Goal: Transaction & Acquisition: Purchase product/service

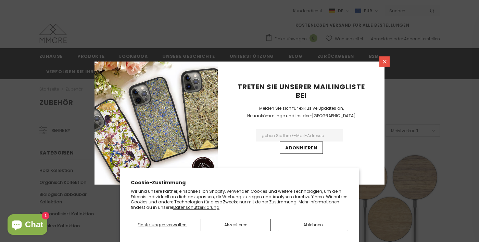
click at [385, 62] on icon at bounding box center [385, 62] width 4 height 4
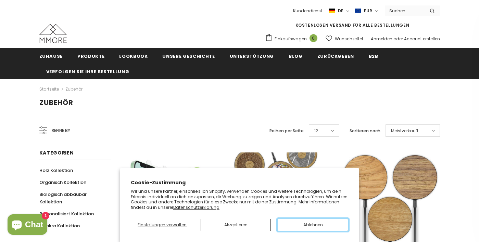
click at [293, 226] on button "Ablehnen" at bounding box center [313, 225] width 71 height 12
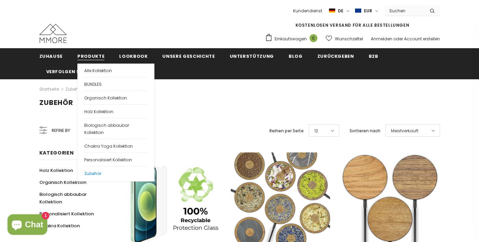
click at [104, 172] on link "Zubehör" at bounding box center [115, 173] width 63 height 14
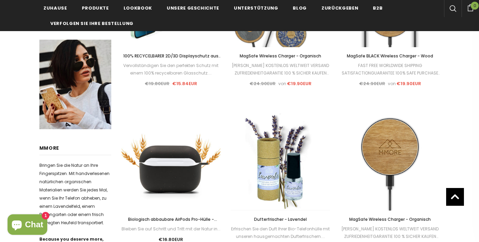
scroll to position [68, 0]
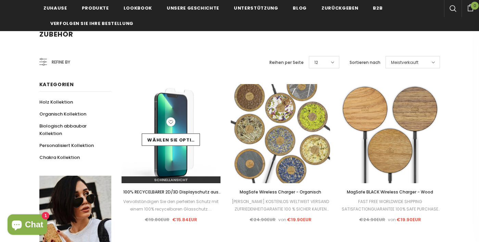
click at [184, 107] on img at bounding box center [171, 133] width 99 height 99
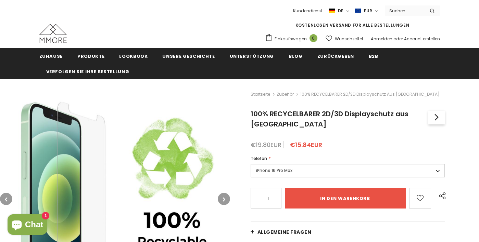
scroll to position [68, 0]
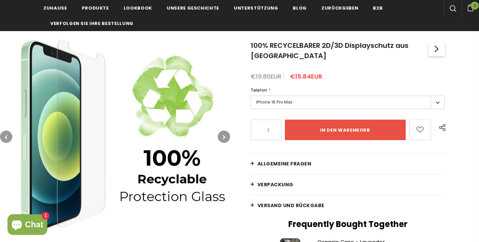
click at [284, 101] on label "iPhone 16 Pro Max" at bounding box center [348, 102] width 195 height 13
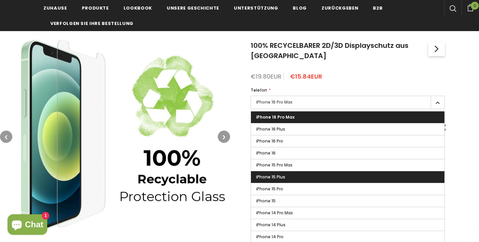
click at [296, 173] on label "iPhone 15 Plus" at bounding box center [348, 178] width 194 height 12
click at [0, 0] on input "iPhone 15 Plus" at bounding box center [0, 0] width 0 height 0
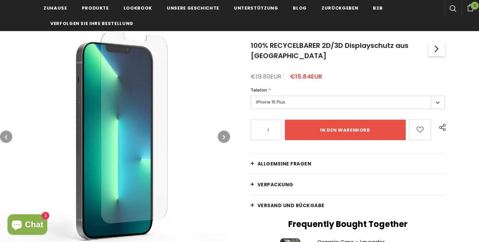
click at [296, 173] on link "Allgemeine Fragen" at bounding box center [348, 164] width 195 height 21
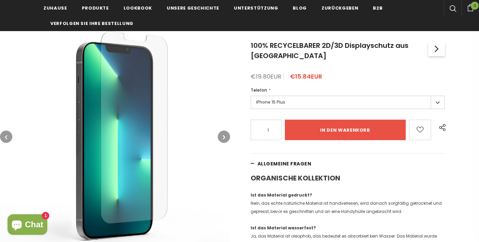
click at [274, 103] on label "iPhone 15 Plus" at bounding box center [348, 102] width 195 height 13
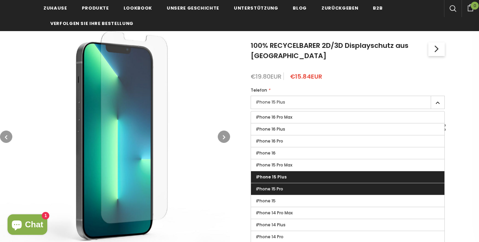
click at [297, 187] on label "iPhone 15 Pro" at bounding box center [348, 190] width 194 height 12
click at [0, 0] on input "iPhone 15 Pro" at bounding box center [0, 0] width 0 height 0
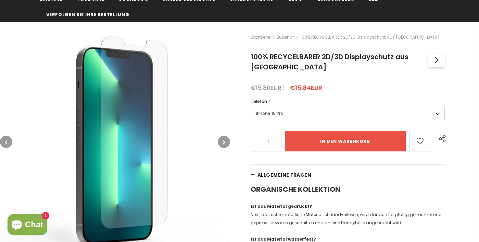
scroll to position [103, 0]
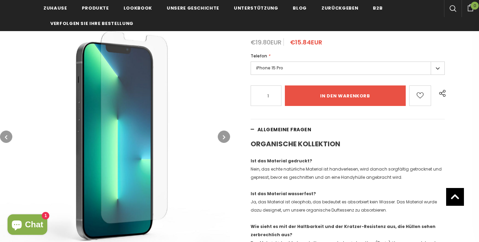
click at [253, 131] on link "Allgemeine Fragen" at bounding box center [348, 130] width 195 height 21
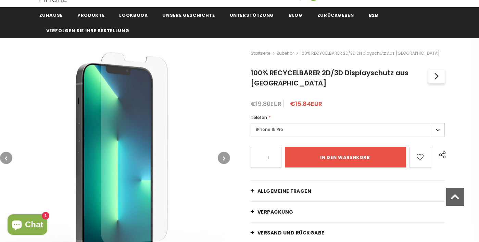
scroll to position [34, 0]
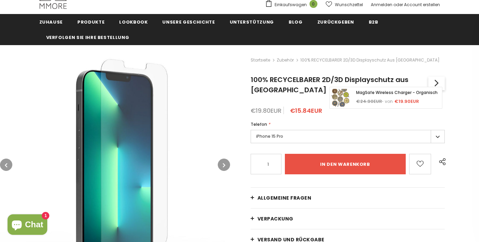
click at [430, 88] on div "MagSafe Wireless Charger - Organisch €24.90EUR von €19.90EUR" at bounding box center [386, 97] width 112 height 21
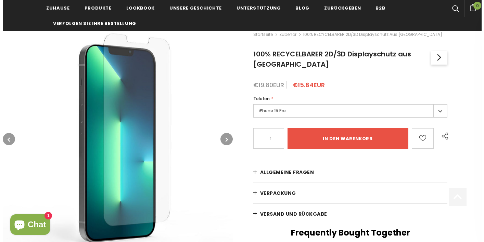
scroll to position [103, 0]
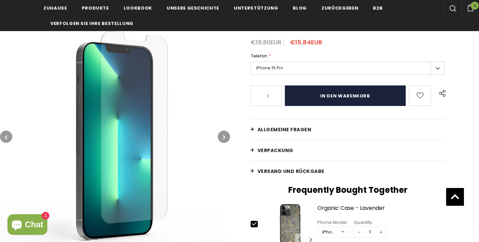
click at [341, 96] on input "in den warenkorb" at bounding box center [345, 96] width 121 height 21
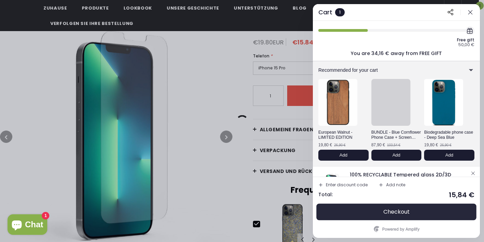
click at [400, 208] on button "Checkout" at bounding box center [396, 212] width 156 height 16
